Goal: Information Seeking & Learning: Learn about a topic

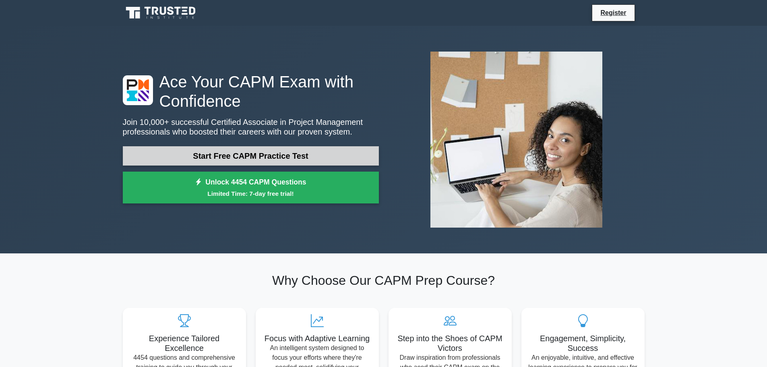
click at [240, 159] on link "Start Free CAPM Practice Test" at bounding box center [251, 155] width 256 height 19
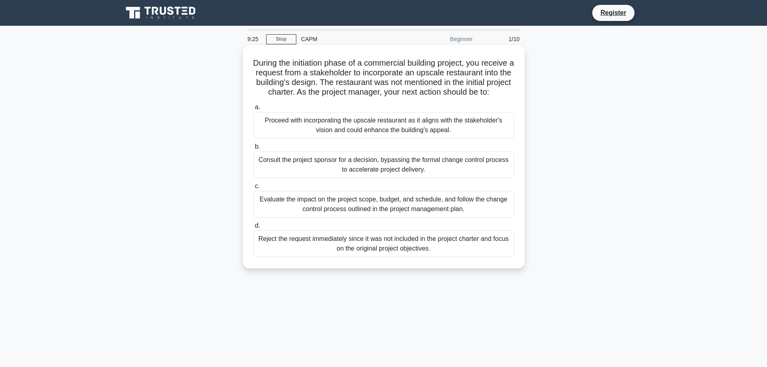
click at [374, 215] on div "Evaluate the impact on the project scope, budget, and schedule, and follow the …" at bounding box center [383, 204] width 261 height 27
click at [253, 189] on input "c. Evaluate the impact on the project scope, budget, and schedule, and follow t…" at bounding box center [253, 186] width 0 height 5
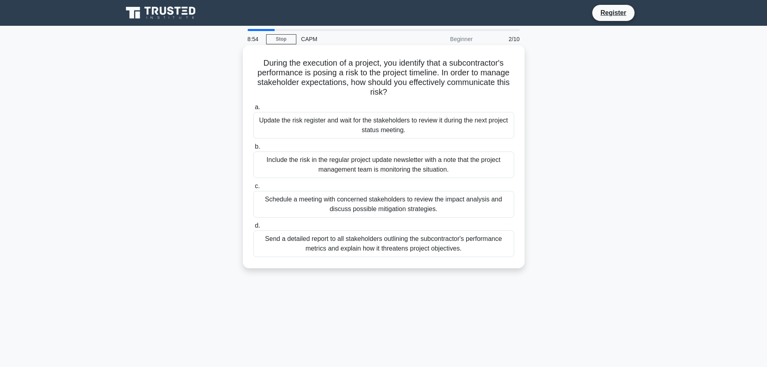
click at [375, 205] on div "Schedule a meeting with concerned stakeholders to review the impact analysis an…" at bounding box center [383, 204] width 261 height 27
click at [393, 207] on div "Schedule a meeting with concerned stakeholders to review the impact analysis an…" at bounding box center [383, 204] width 261 height 27
click at [253, 189] on input "c. Schedule a meeting with concerned stakeholders to review the impact analysis…" at bounding box center [253, 186] width 0 height 5
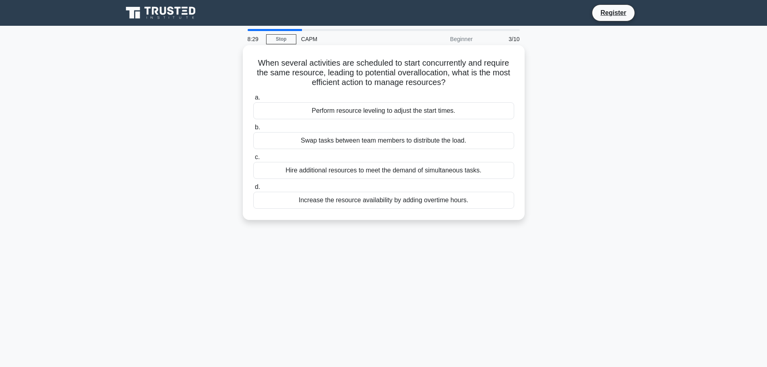
click at [389, 113] on div "Perform resource leveling to adjust the start times." at bounding box center [383, 110] width 261 height 17
click at [253, 100] on input "a. Perform resource leveling to adjust the start times." at bounding box center [253, 97] width 0 height 5
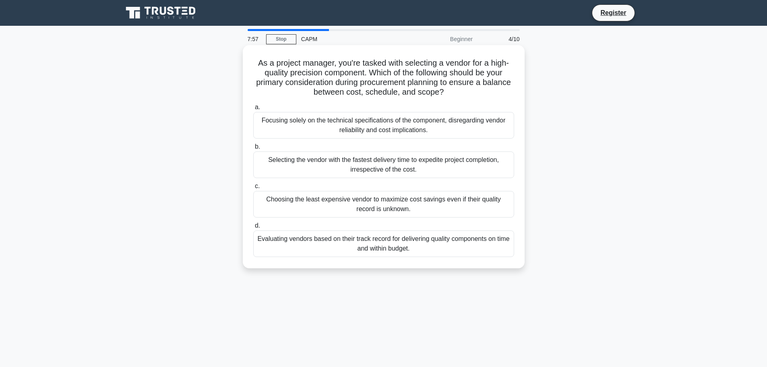
click at [441, 246] on div "Evaluating vendors based on their track record for delivering quality component…" at bounding box center [383, 243] width 261 height 27
click at [253, 228] on input "d. Evaluating vendors based on their track record for delivering quality compon…" at bounding box center [253, 225] width 0 height 5
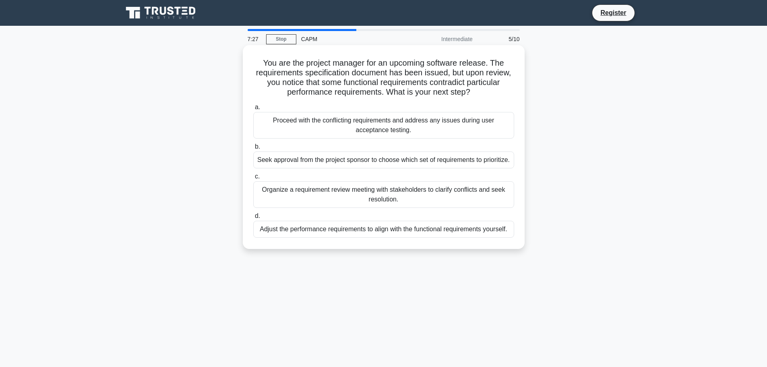
click at [381, 195] on div "Organize a requirement review meeting with stakeholders to clarify conflicts an…" at bounding box center [383, 194] width 261 height 27
click at [253, 179] on input "c. Organize a requirement review meeting with stakeholders to clarify conflicts…" at bounding box center [253, 176] width 0 height 5
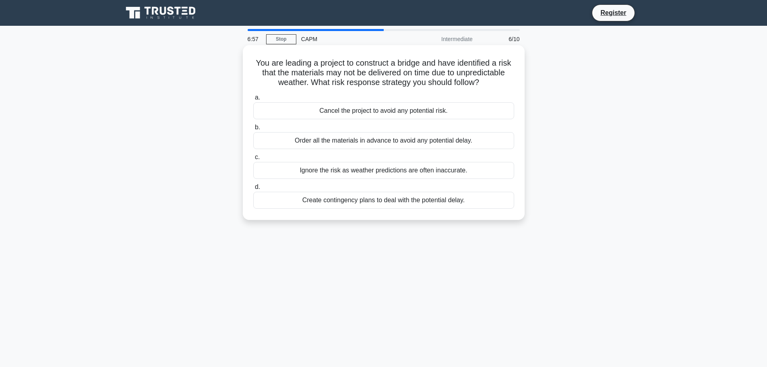
click at [384, 209] on div "Create contingency plans to deal with the potential delay." at bounding box center [383, 200] width 261 height 17
click at [253, 190] on input "d. Create contingency plans to deal with the potential delay." at bounding box center [253, 186] width 0 height 5
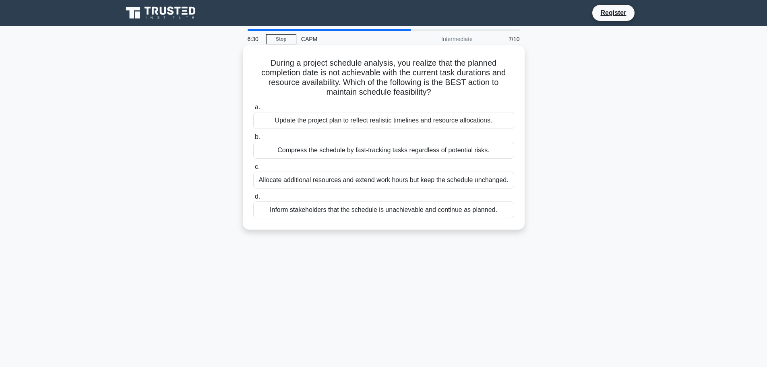
click at [350, 122] on div "Update the project plan to reflect realistic timelines and resource allocations." at bounding box center [383, 120] width 261 height 17
click at [253, 110] on input "a. Update the project plan to reflect realistic timelines and resource allocati…" at bounding box center [253, 107] width 0 height 5
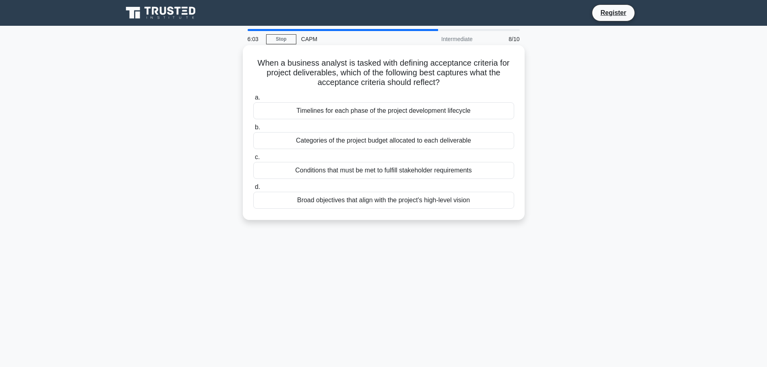
click at [380, 172] on div "Conditions that must be met to fulfill stakeholder requirements" at bounding box center [383, 170] width 261 height 17
click at [253, 160] on input "c. Conditions that must be met to fulfill stakeholder requirements" at bounding box center [253, 157] width 0 height 5
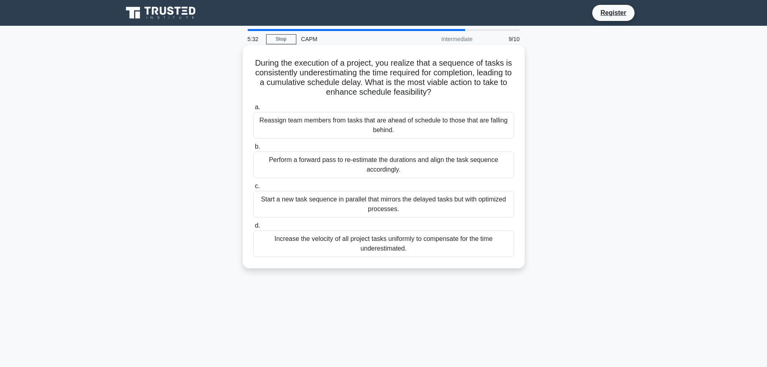
click at [415, 132] on div "Reassign team members from tasks that are ahead of schedule to those that are f…" at bounding box center [383, 125] width 261 height 27
click at [253, 110] on input "a. Reassign team members from tasks that are ahead of schedule to those that ar…" at bounding box center [253, 107] width 0 height 5
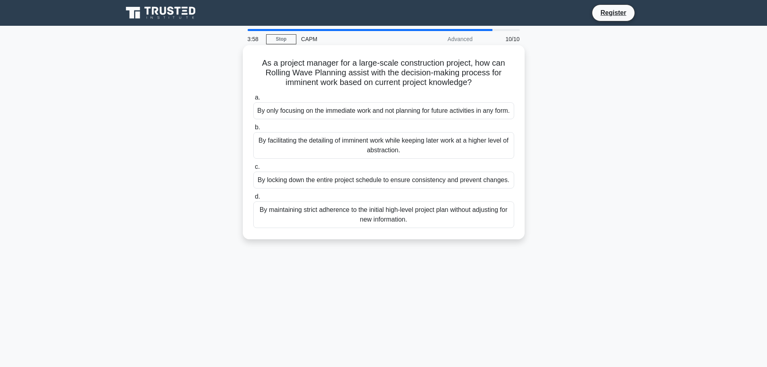
drag, startPoint x: 414, startPoint y: 137, endPoint x: 402, endPoint y: 168, distance: 33.8
click at [403, 159] on label "b. By facilitating the detailing of imminent work while keeping later work at a…" at bounding box center [383, 140] width 261 height 36
click at [416, 159] on div "By facilitating the detailing of imminent work while keeping later work at a hi…" at bounding box center [383, 145] width 261 height 27
click at [253, 130] on input "b. By facilitating the detailing of imminent work while keeping later work at a…" at bounding box center [253, 127] width 0 height 5
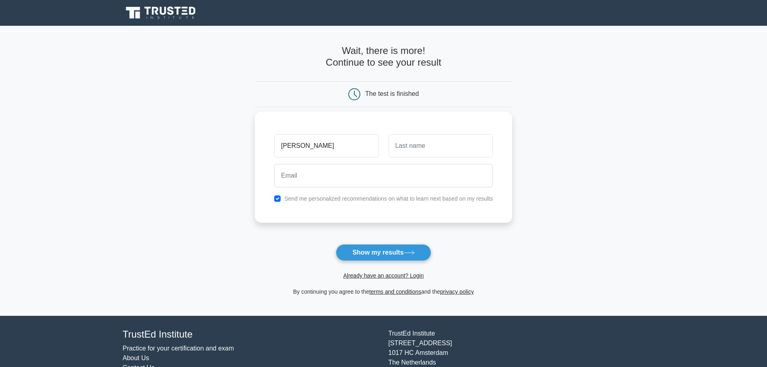
type input "[PERSON_NAME]"
click at [445, 143] on input "text" at bounding box center [441, 145] width 104 height 23
type input "goguey"
click at [318, 178] on input "email" at bounding box center [383, 175] width 219 height 23
type input "[EMAIL_ADDRESS][DOMAIN_NAME]"
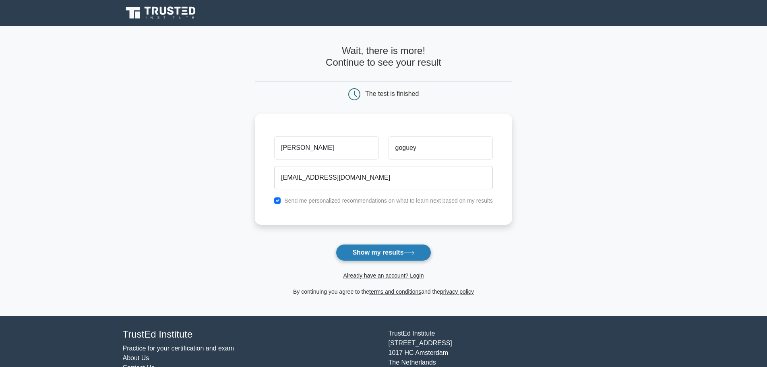
click at [364, 258] on button "Show my results" at bounding box center [383, 252] width 95 height 17
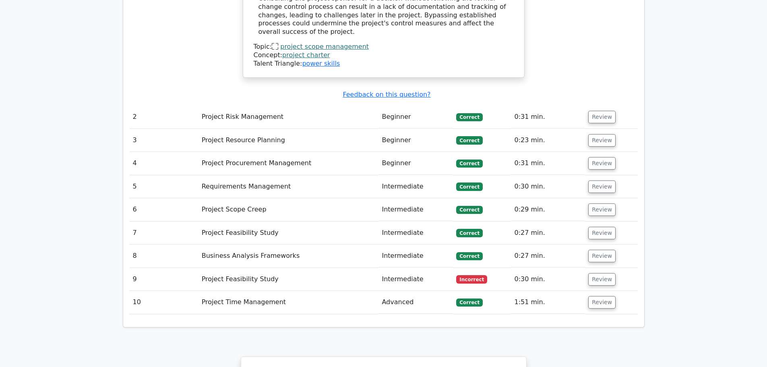
scroll to position [1168, 0]
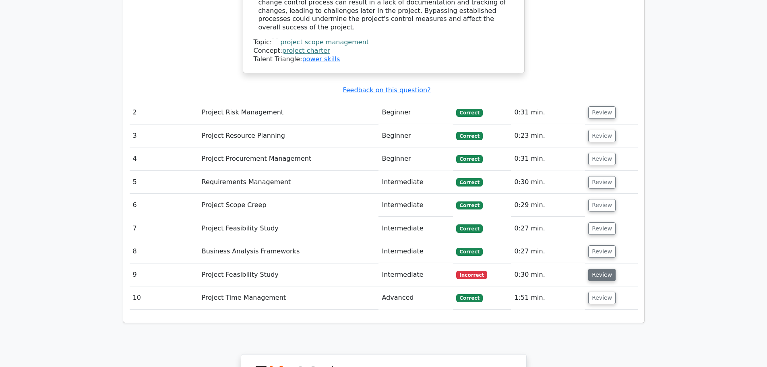
click at [595, 269] on button "Review" at bounding box center [601, 275] width 27 height 12
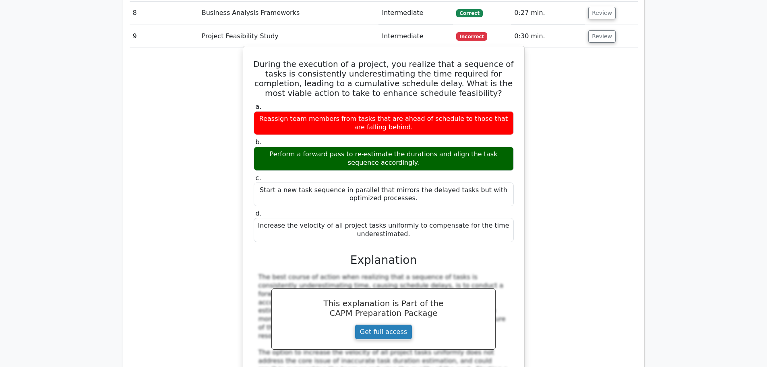
scroll to position [1410, 0]
